Goal: Navigation & Orientation: Find specific page/section

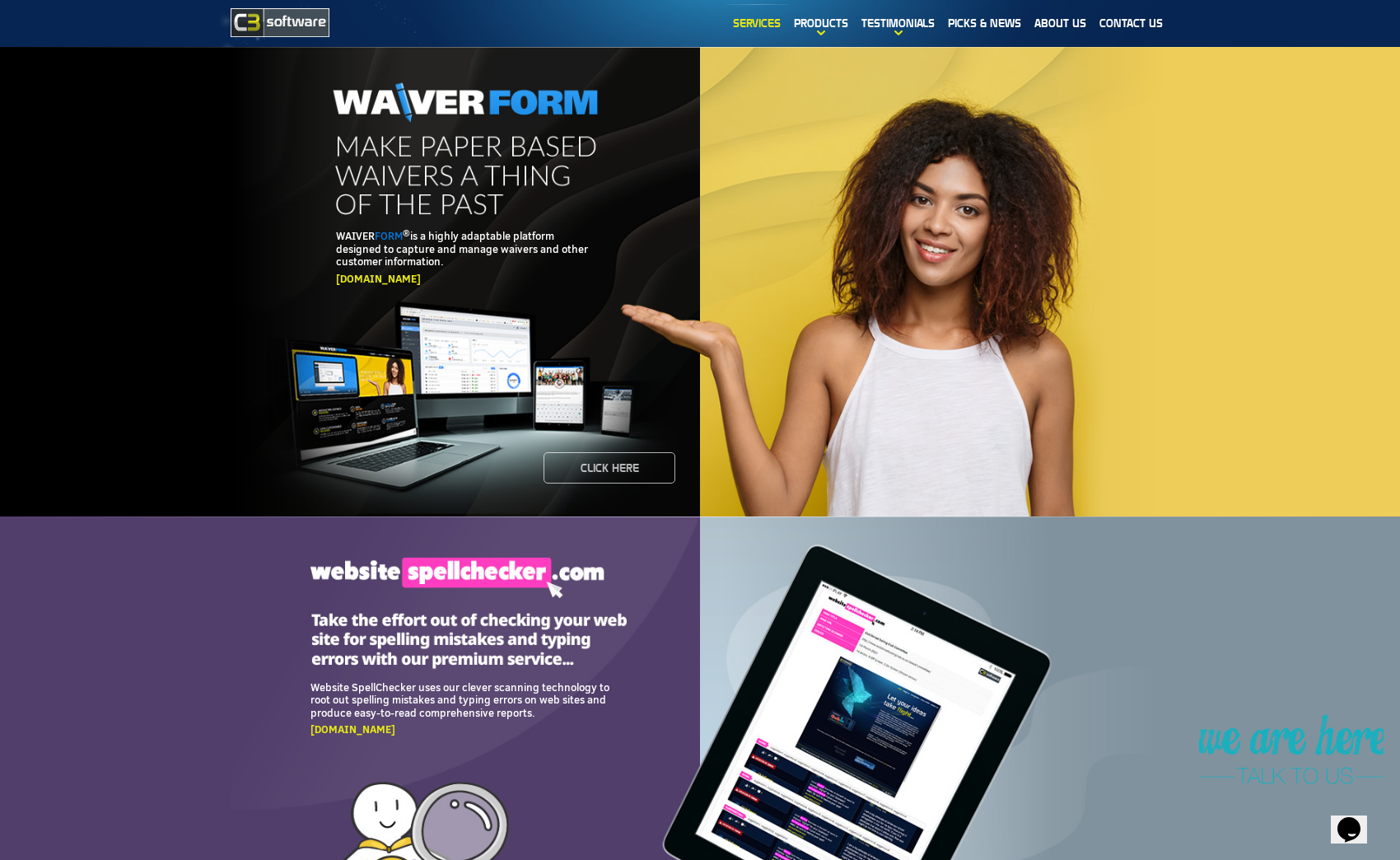
click at [761, 20] on link "Services" at bounding box center [757, 23] width 61 height 38
